Goal: Information Seeking & Learning: Find specific fact

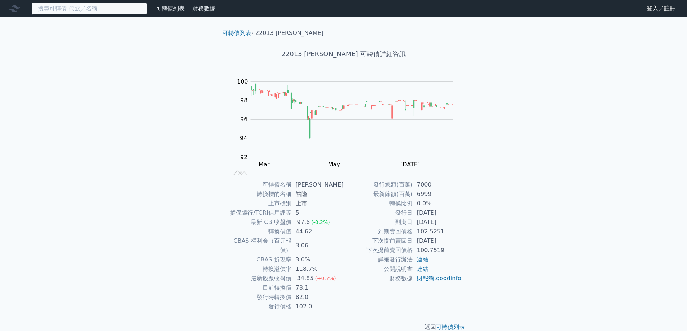
click at [93, 12] on input at bounding box center [89, 9] width 115 height 12
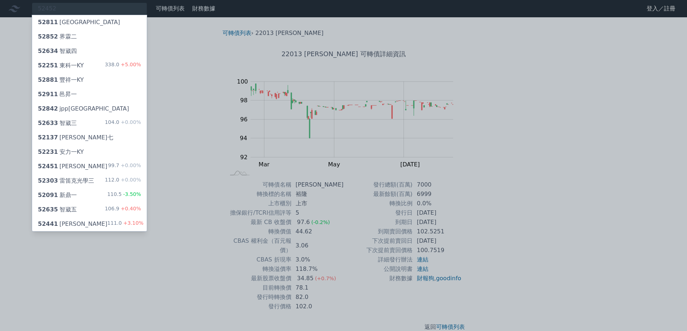
click at [73, 9] on div at bounding box center [343, 165] width 687 height 331
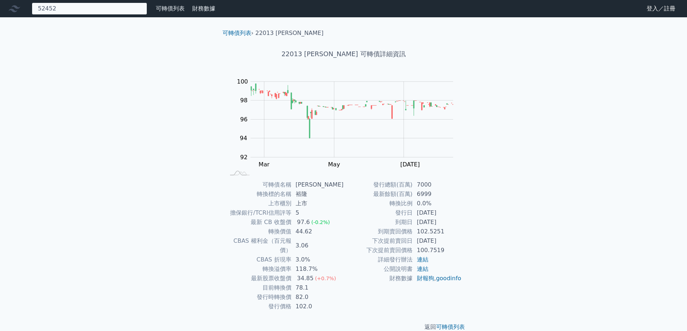
click at [73, 9] on div "52452 52811 [GEOGRAPHIC_DATA] 52852 界霖二 52634 智崴四 52251 東科一KY 338.0 +5.00% 5288…" at bounding box center [89, 9] width 115 height 12
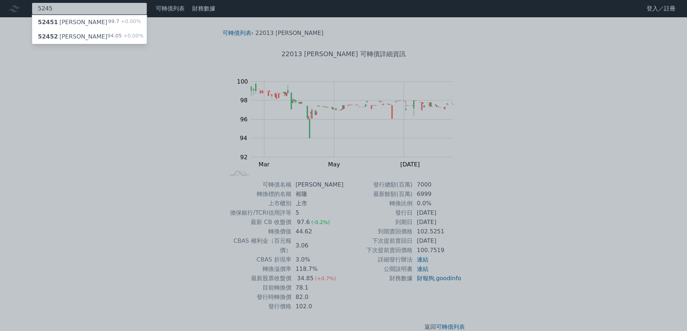
type input "5245"
click at [74, 33] on div "52452 [PERSON_NAME]" at bounding box center [73, 36] width 70 height 9
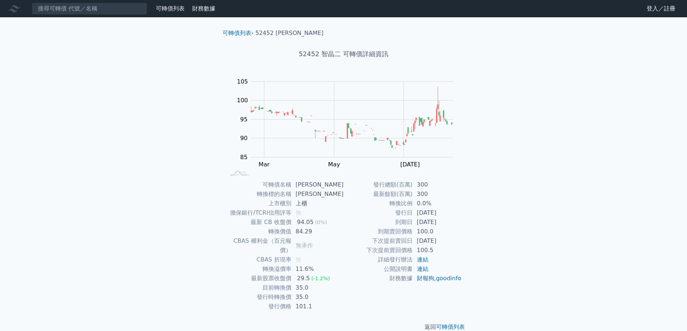
drag, startPoint x: 452, startPoint y: 243, endPoint x: 412, endPoint y: 244, distance: 40.7
click at [412, 244] on tr "下次提前賣回日 [DATE]" at bounding box center [403, 240] width 118 height 9
click at [109, 4] on input at bounding box center [89, 9] width 115 height 12
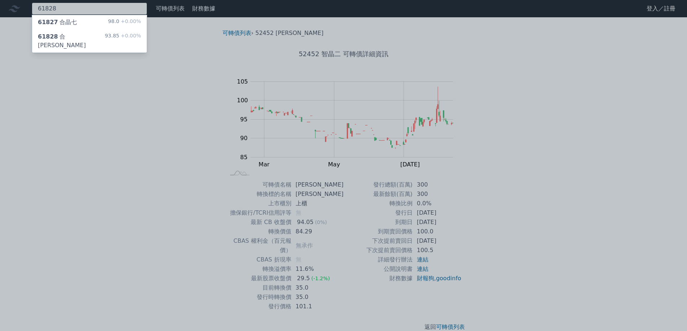
type input "61828"
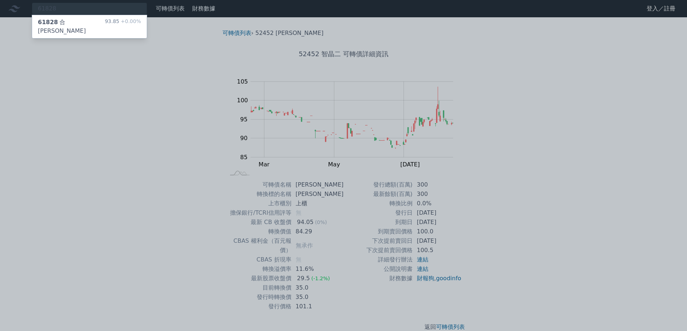
click at [86, 21] on div "61828 合晶八 93.85 +0.00%" at bounding box center [89, 26] width 115 height 23
